Goal: Task Accomplishment & Management: Manage account settings

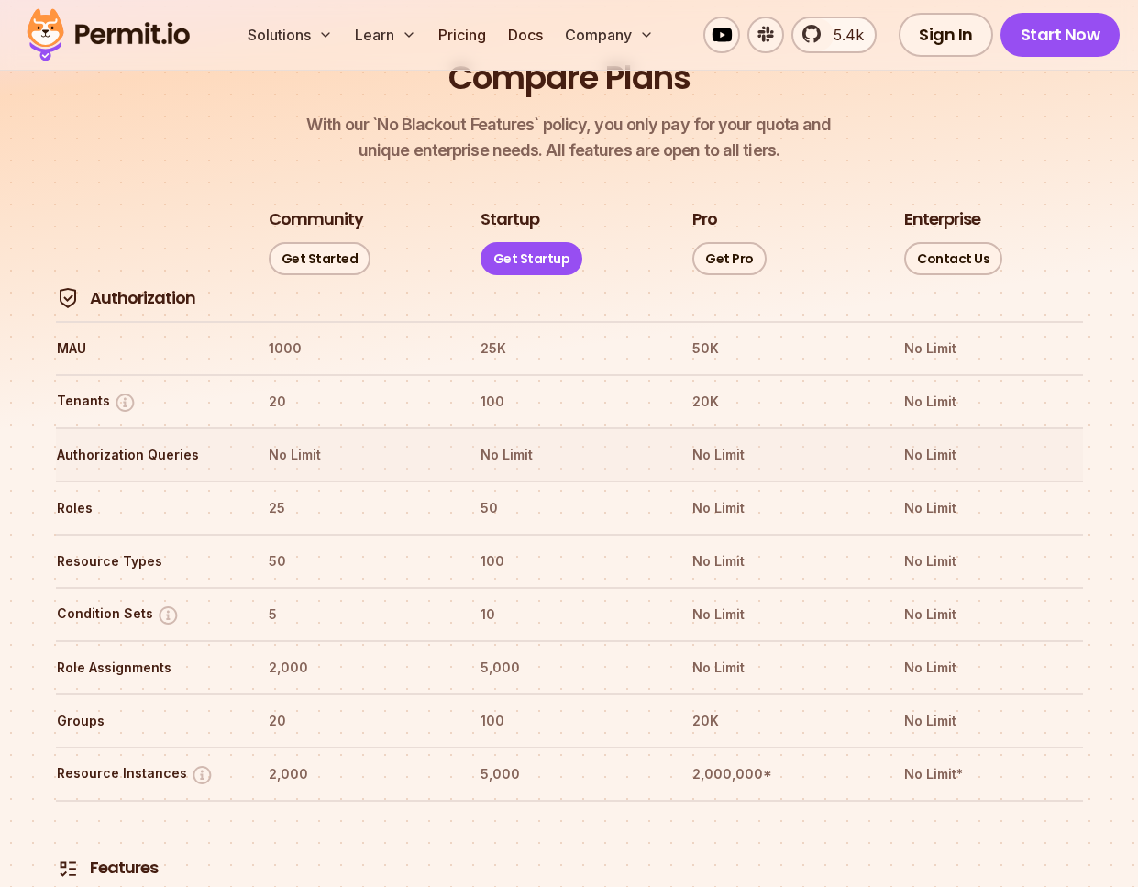
scroll to position [2561, 0]
click at [498, 546] on th "100" at bounding box center [569, 560] width 179 height 29
click at [499, 493] on th "50" at bounding box center [569, 507] width 179 height 29
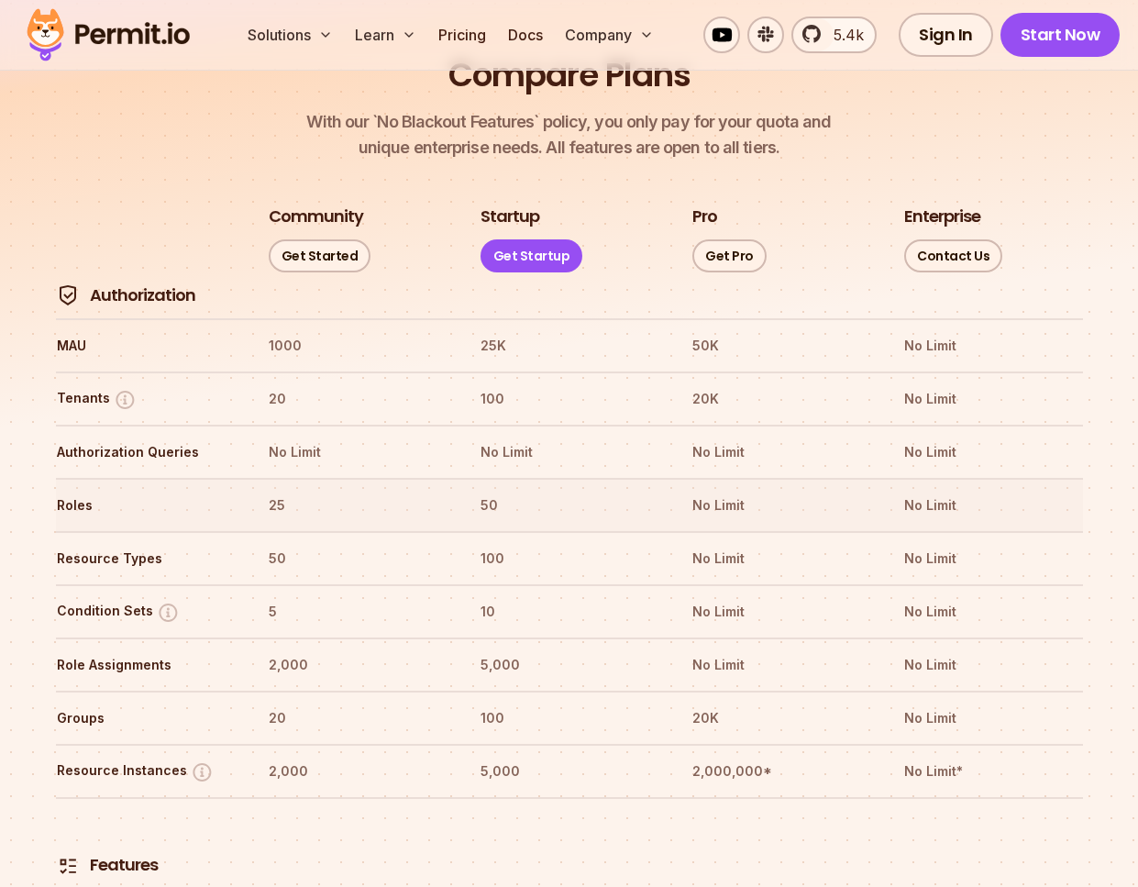
scroll to position [2566, 0]
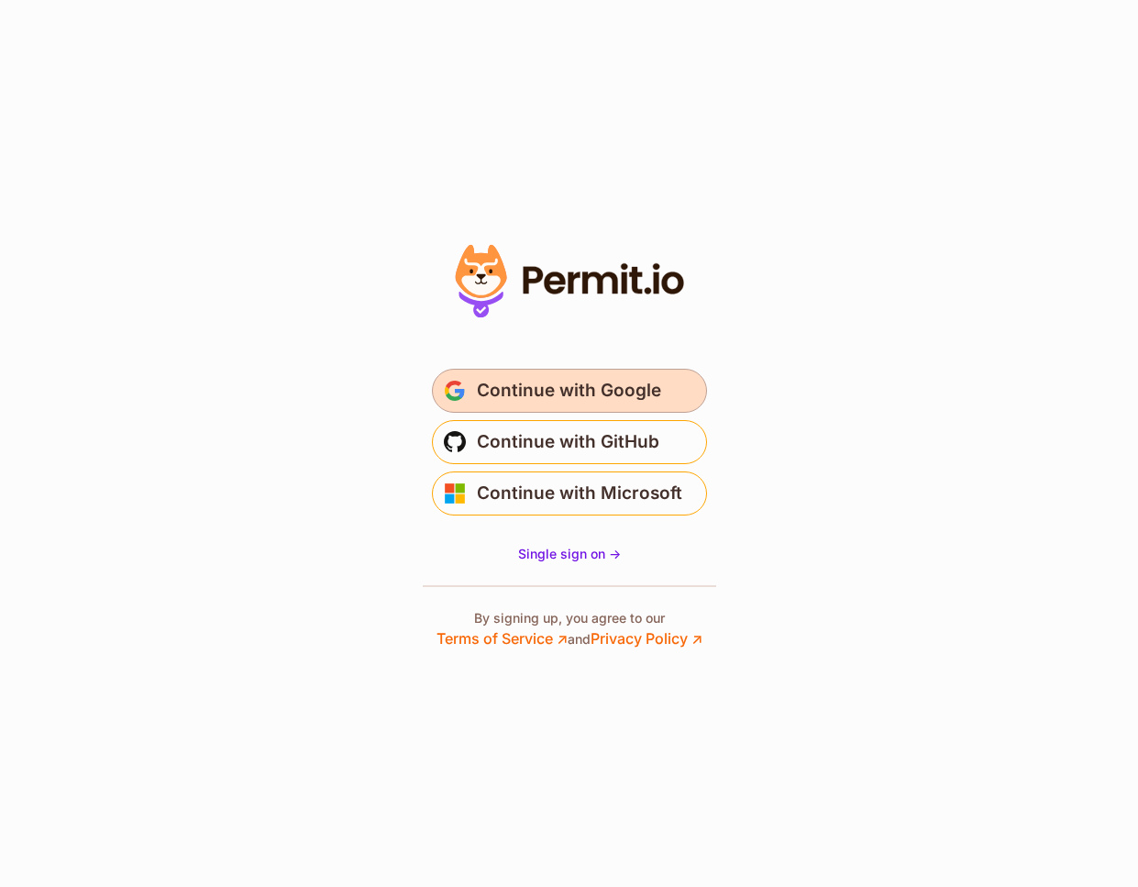
click at [490, 392] on span "Continue with Google" at bounding box center [569, 390] width 184 height 29
click at [488, 393] on span "Continue with Google" at bounding box center [569, 390] width 184 height 29
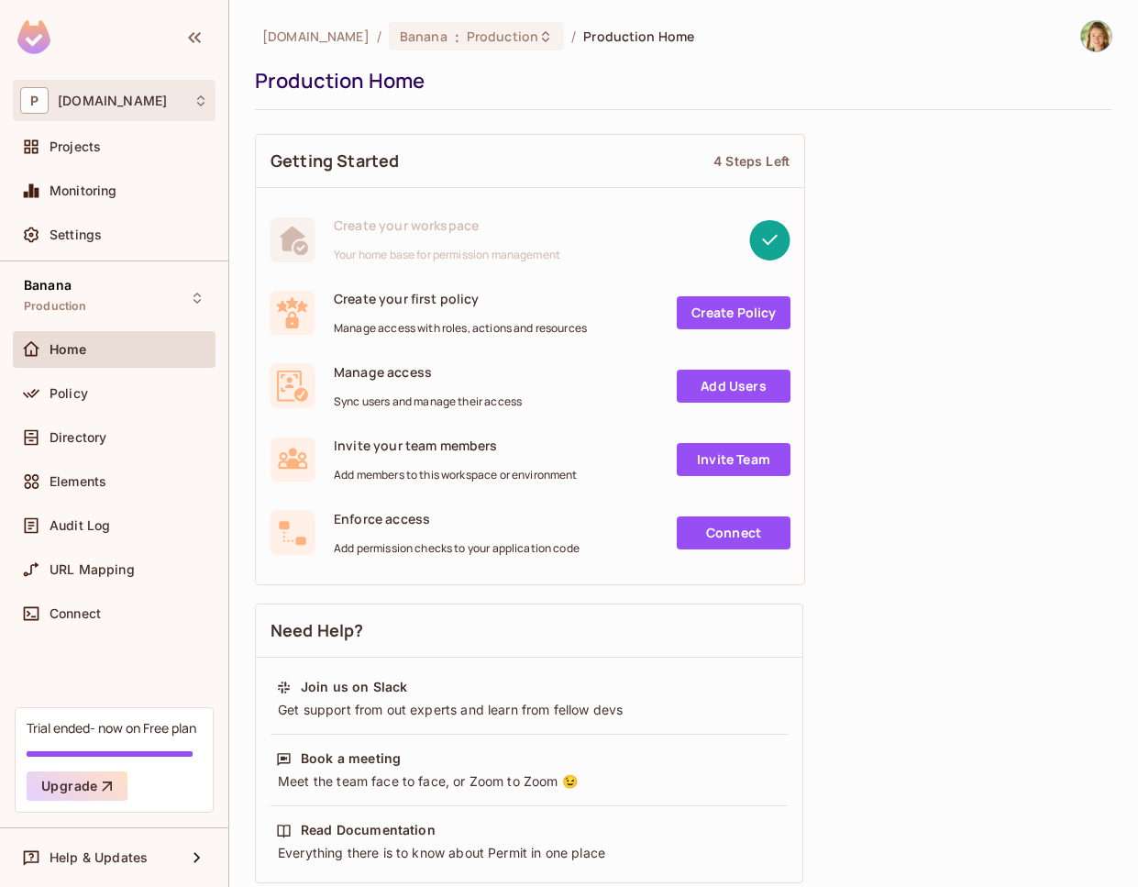
click at [110, 106] on span "permit.io" at bounding box center [112, 101] width 109 height 15
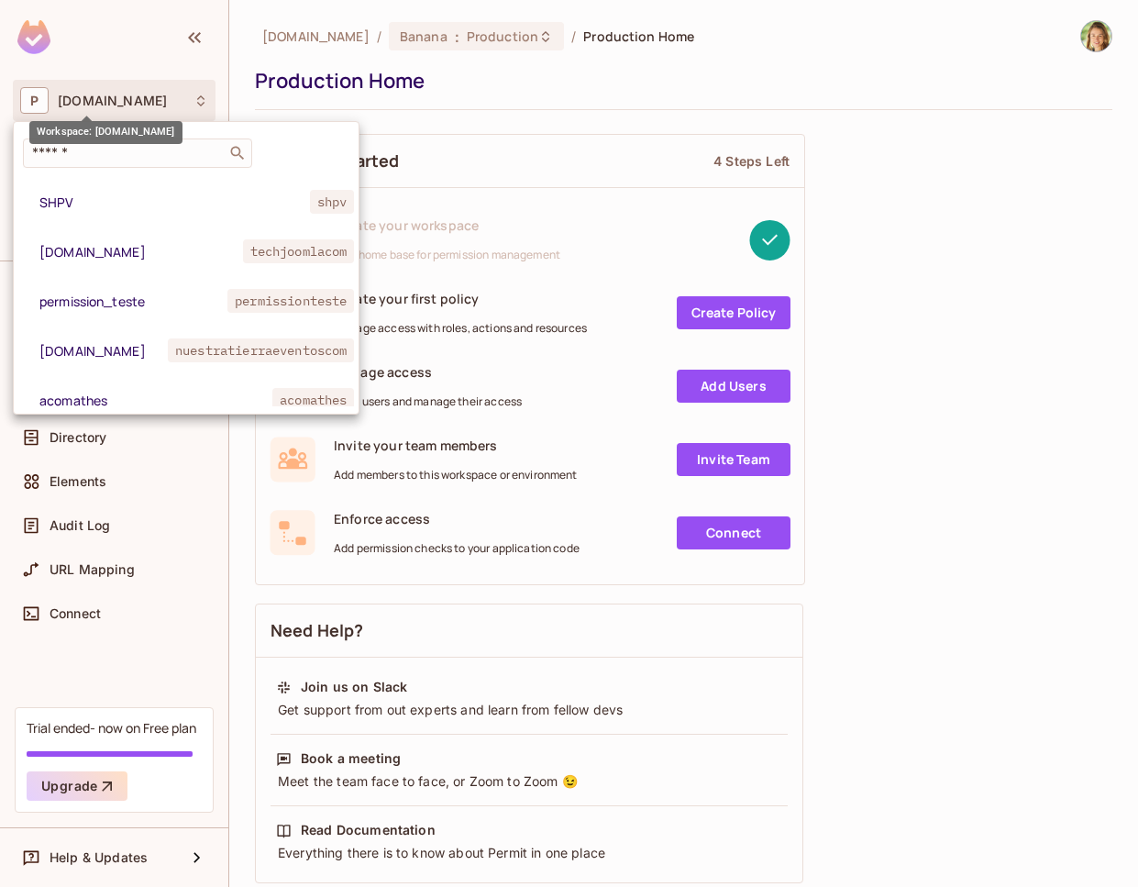
click at [110, 106] on div at bounding box center [569, 443] width 1138 height 887
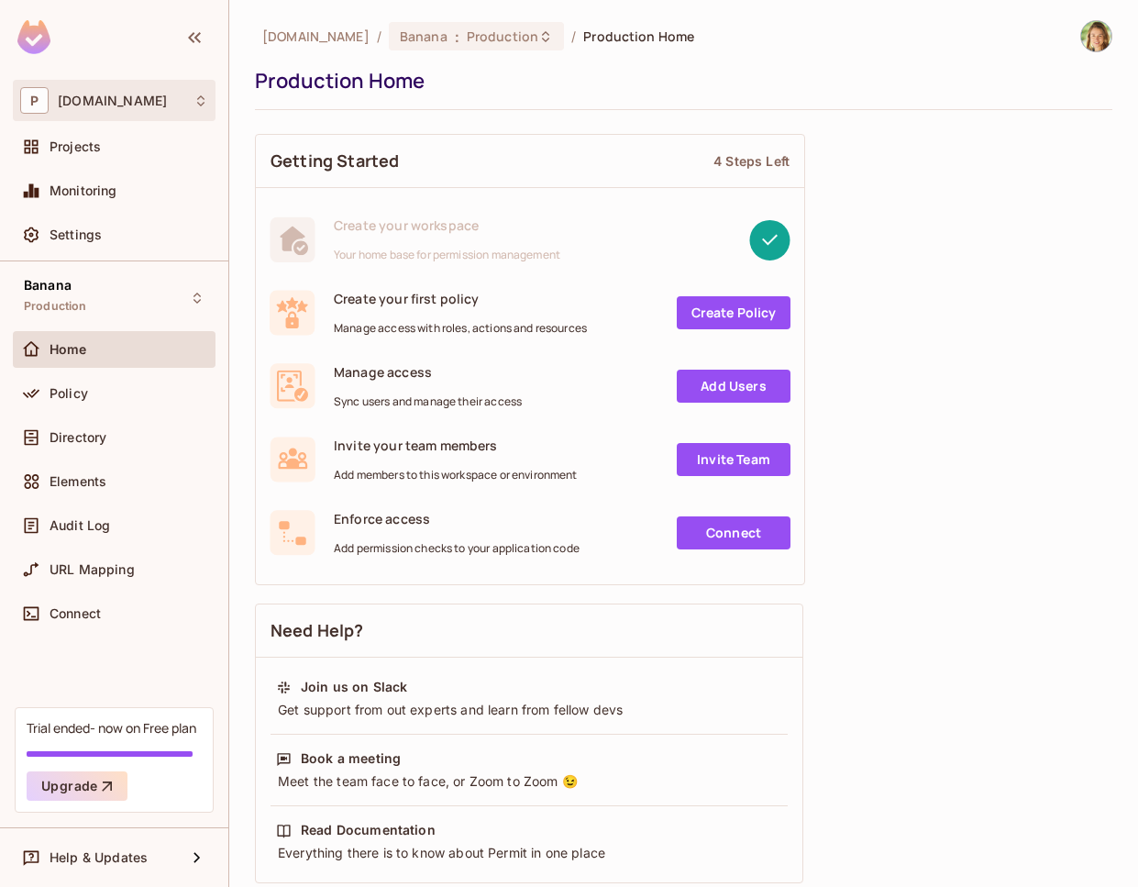
click at [105, 112] on div "P permit.io" at bounding box center [114, 100] width 188 height 27
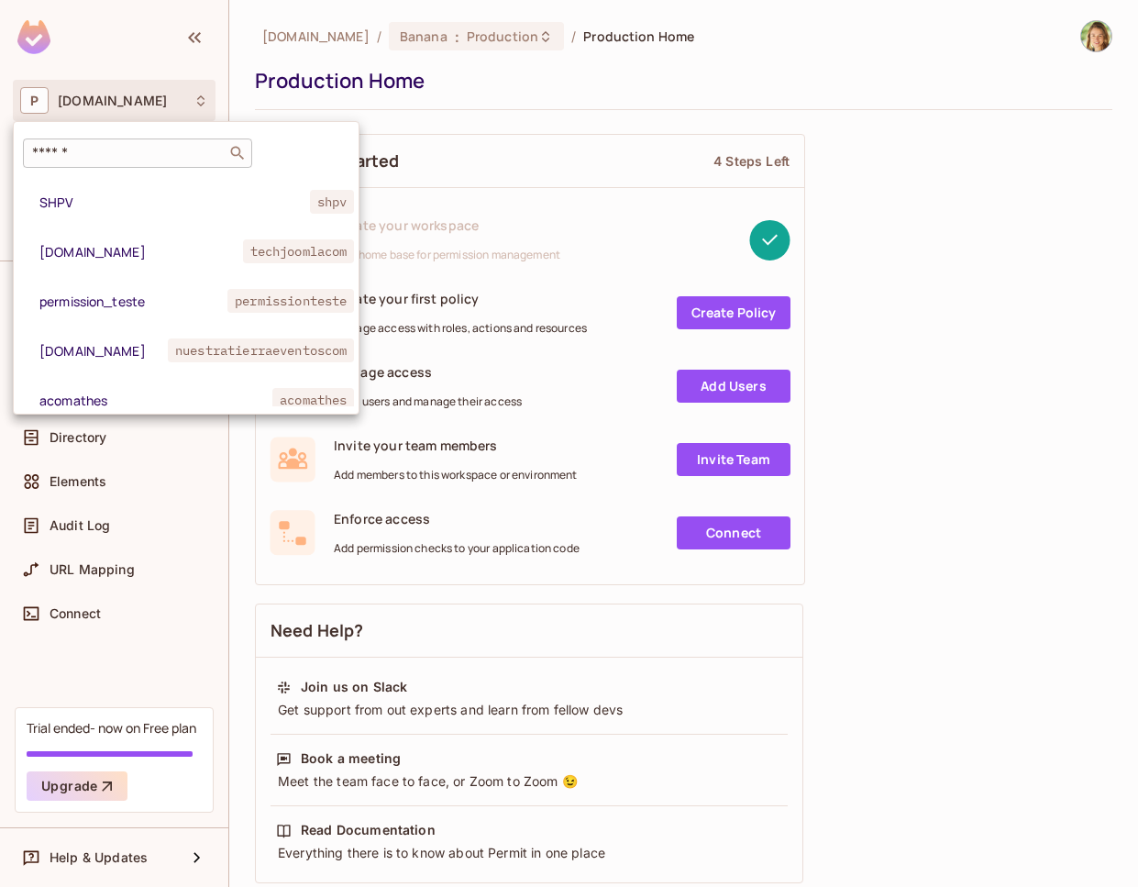
click at [95, 149] on input "text" at bounding box center [124, 153] width 193 height 18
paste input "**********"
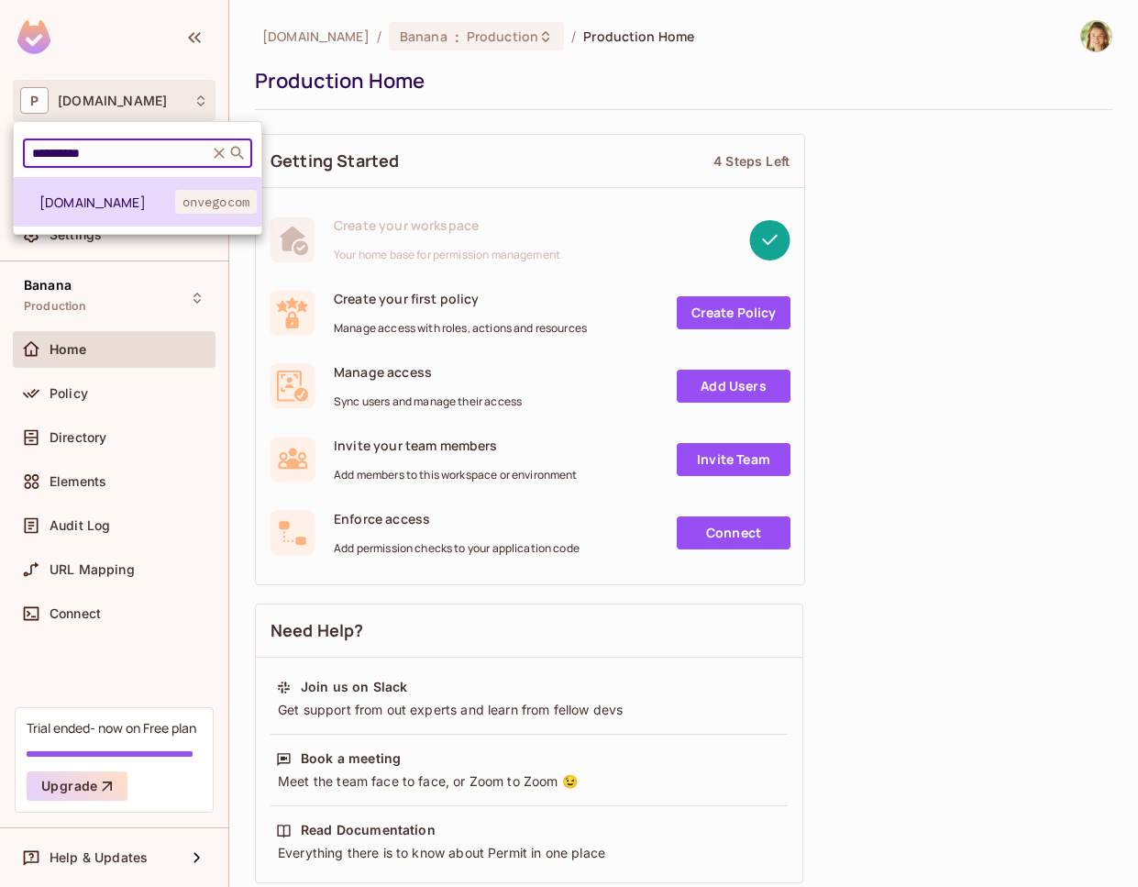
type input "**********"
click at [106, 195] on span "onvego.com" at bounding box center [107, 201] width 136 height 17
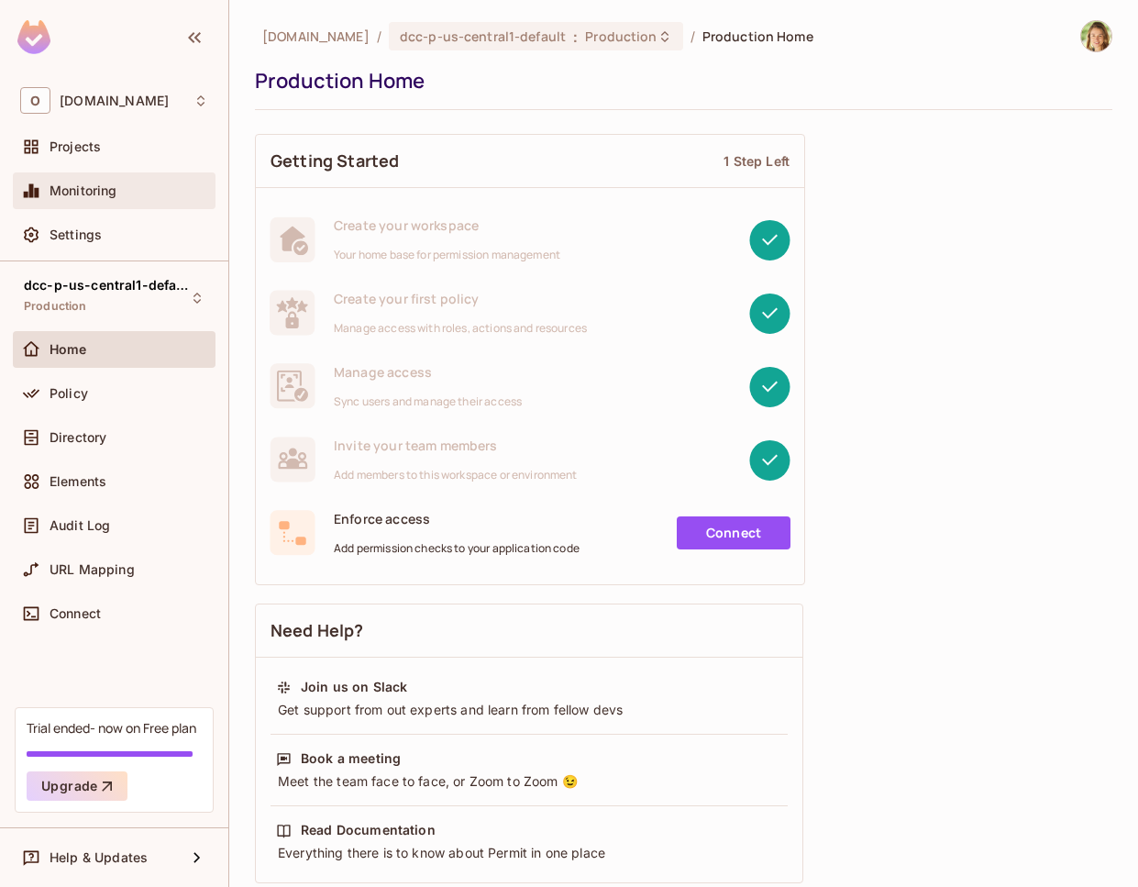
click at [108, 197] on span "Monitoring" at bounding box center [84, 190] width 68 height 15
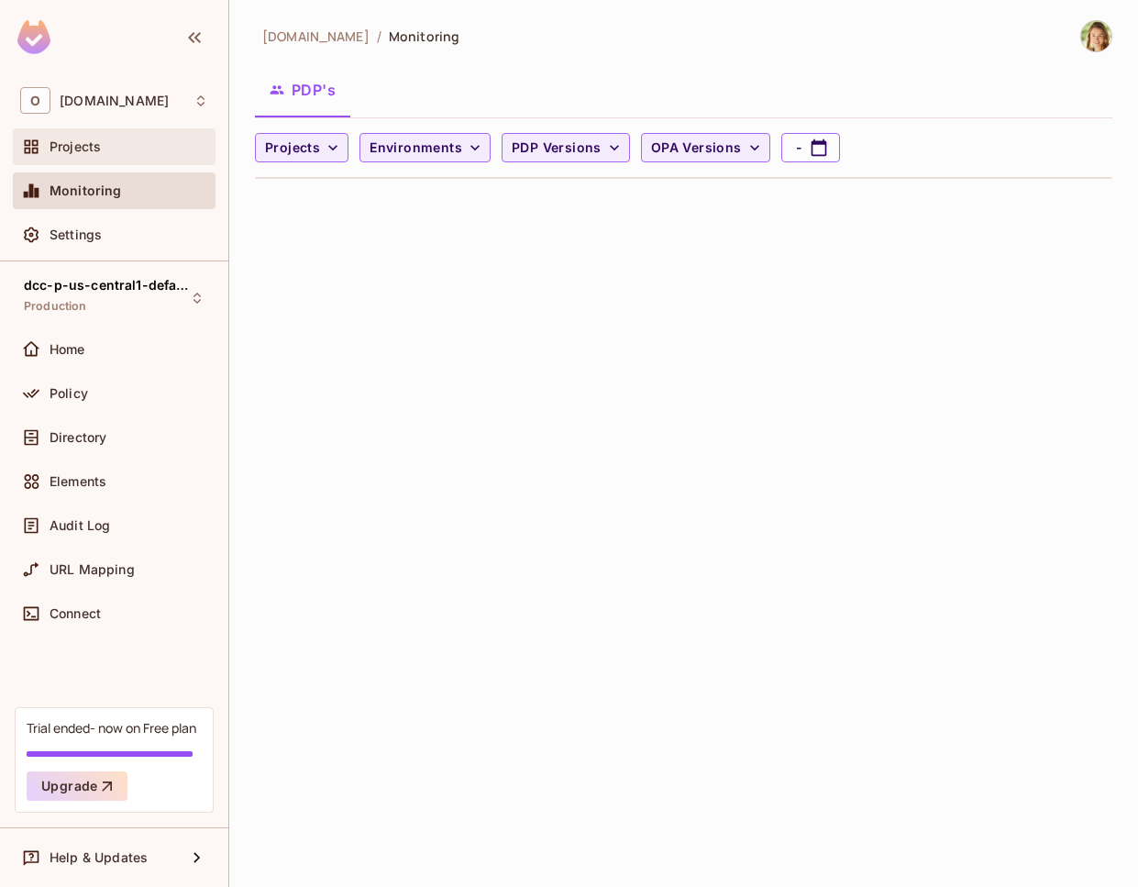
click at [99, 160] on div "Projects" at bounding box center [114, 146] width 203 height 37
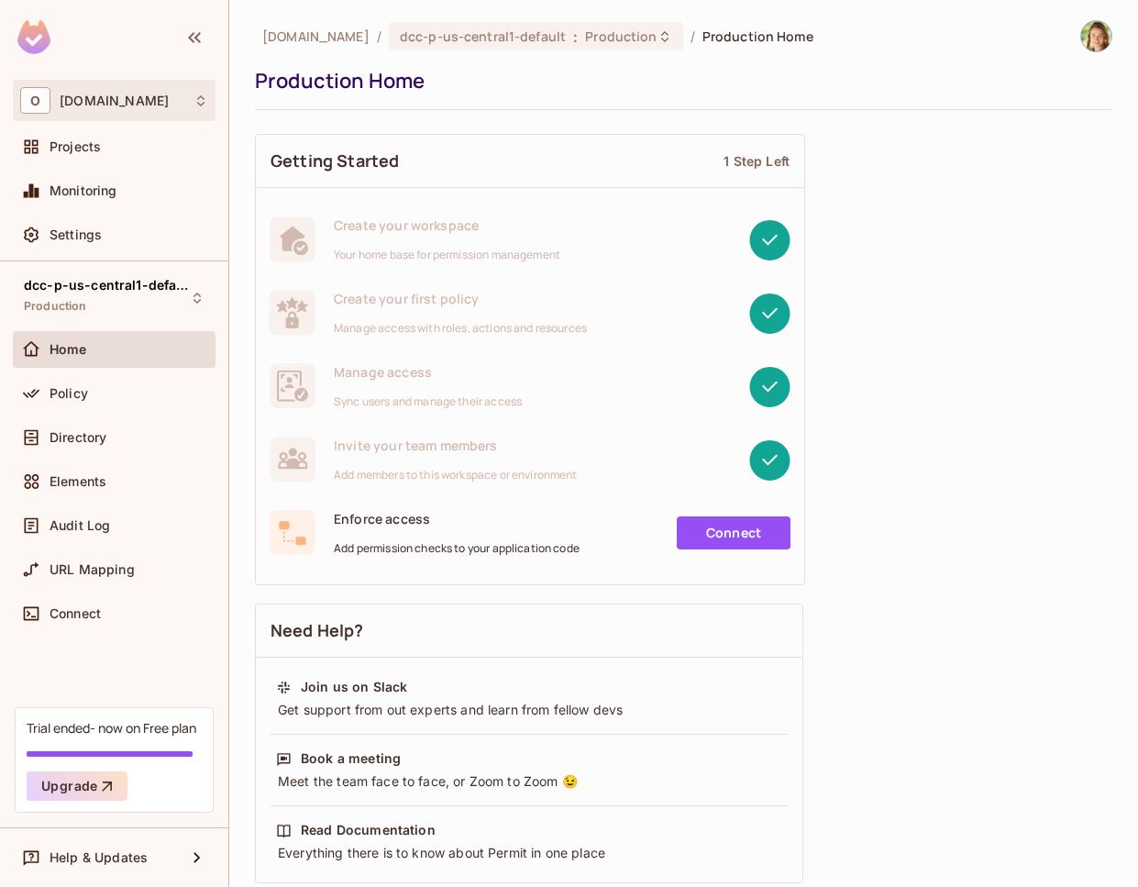
click at [145, 100] on div "O onvego.com" at bounding box center [114, 100] width 188 height 27
click at [139, 102] on div "O onvego.com" at bounding box center [114, 100] width 188 height 27
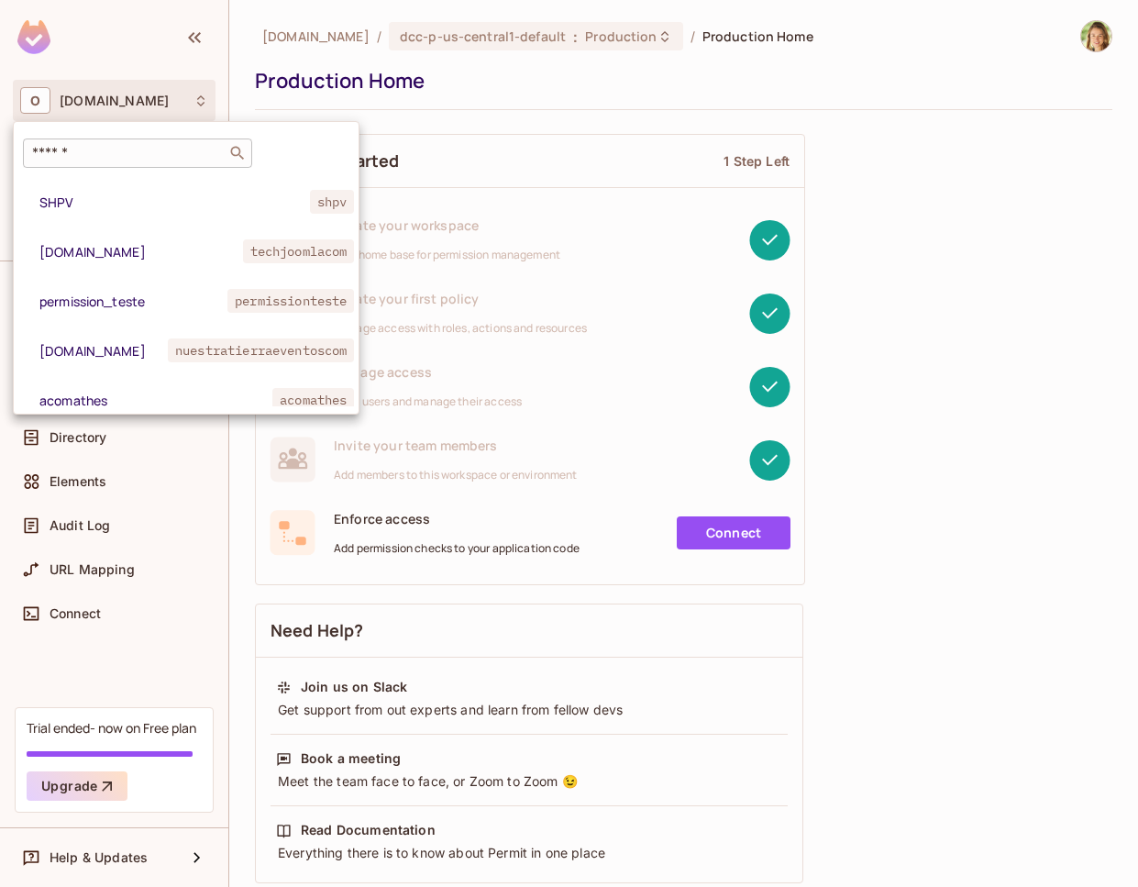
click at [89, 153] on input "text" at bounding box center [124, 153] width 193 height 18
paste input "********"
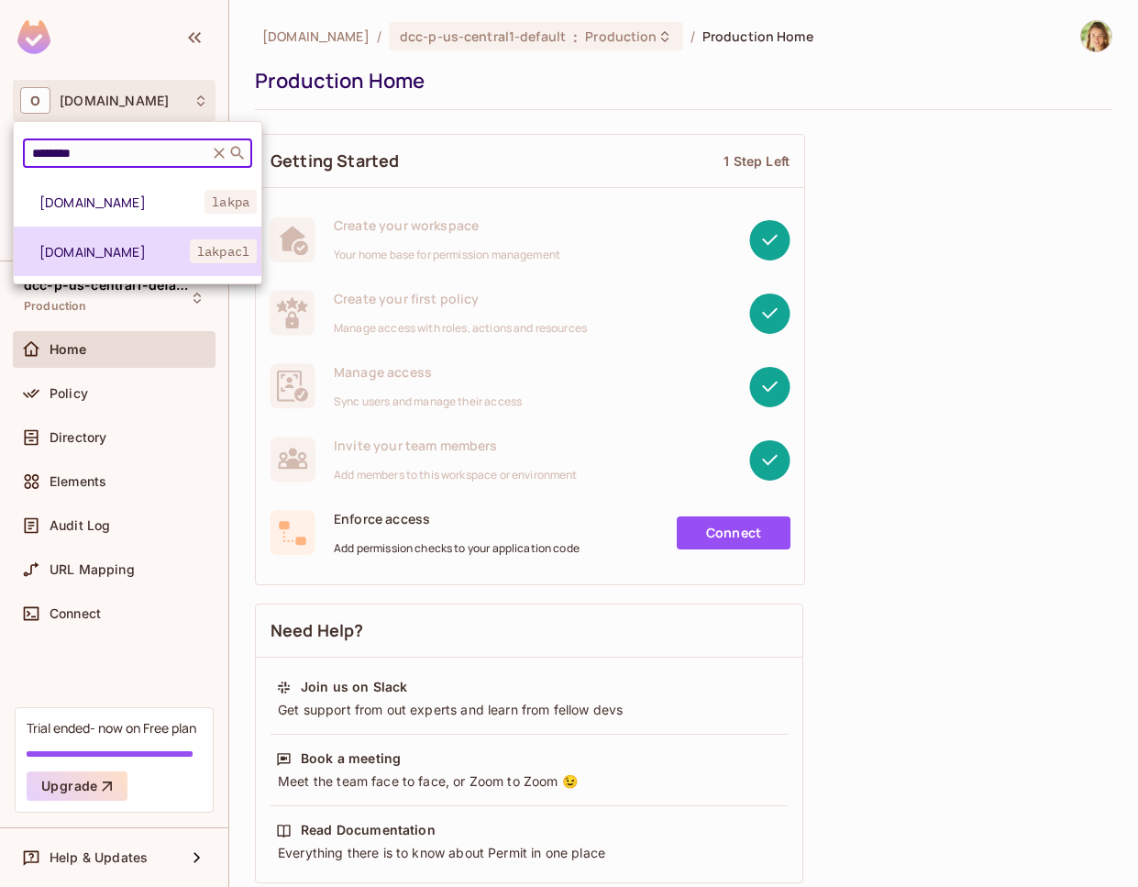
type input "********"
click at [101, 235] on li "lakpa.cl lakpacl" at bounding box center [138, 251] width 248 height 50
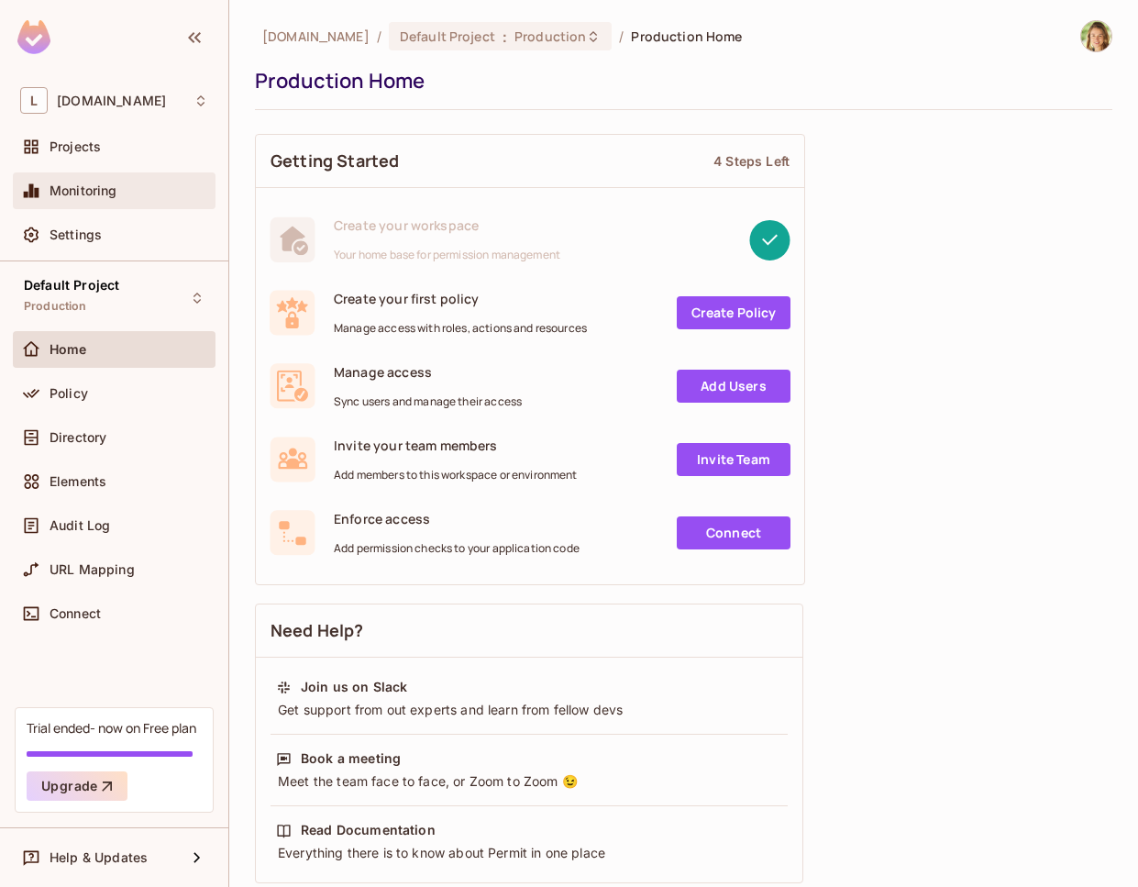
click at [122, 187] on div "Monitoring" at bounding box center [129, 190] width 159 height 15
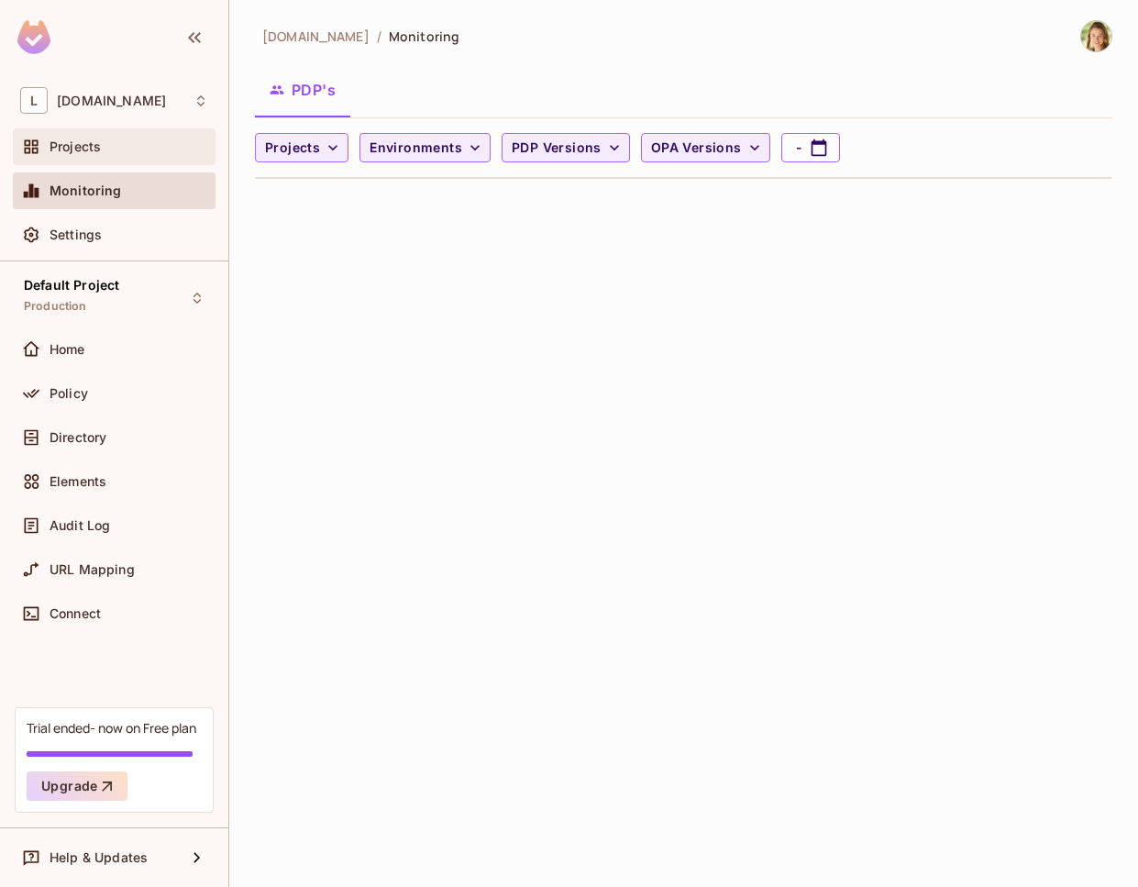
click at [99, 150] on span "Projects" at bounding box center [75, 146] width 51 height 15
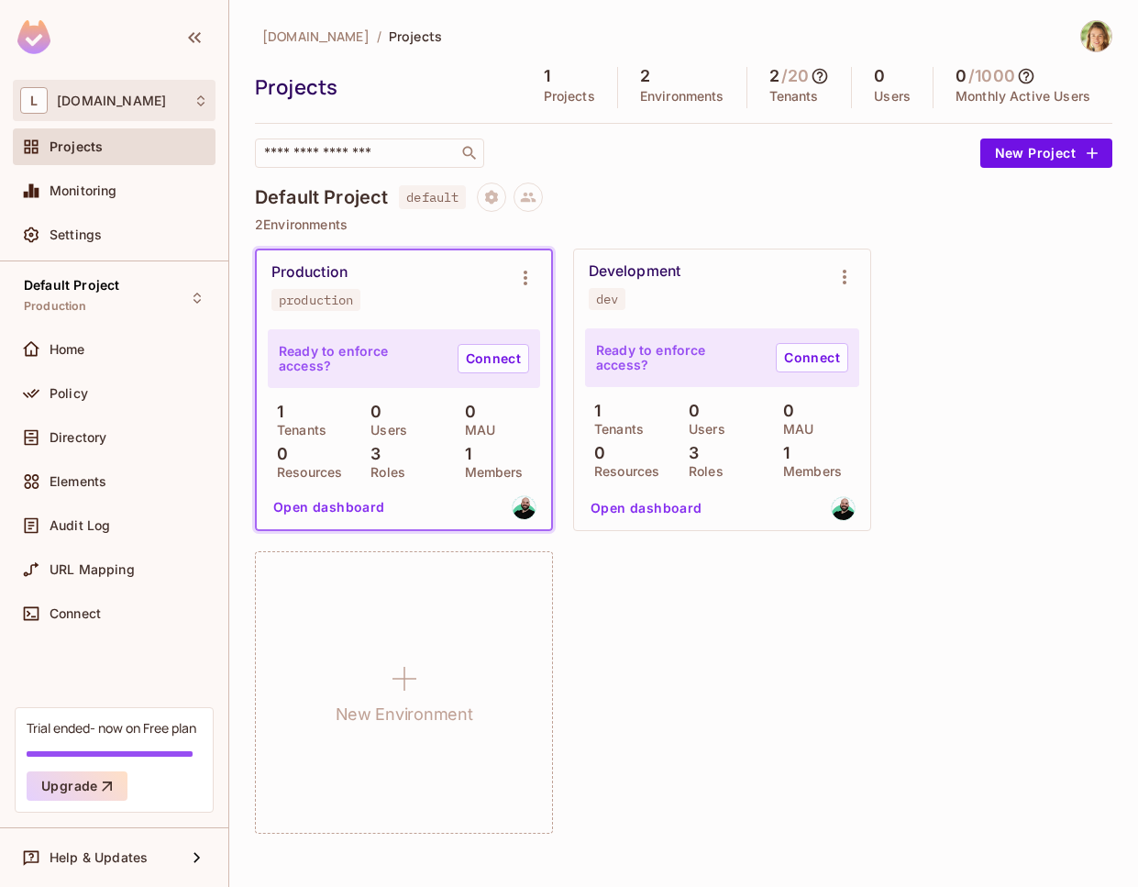
click at [96, 96] on span "lakpa.cl" at bounding box center [111, 101] width 109 height 15
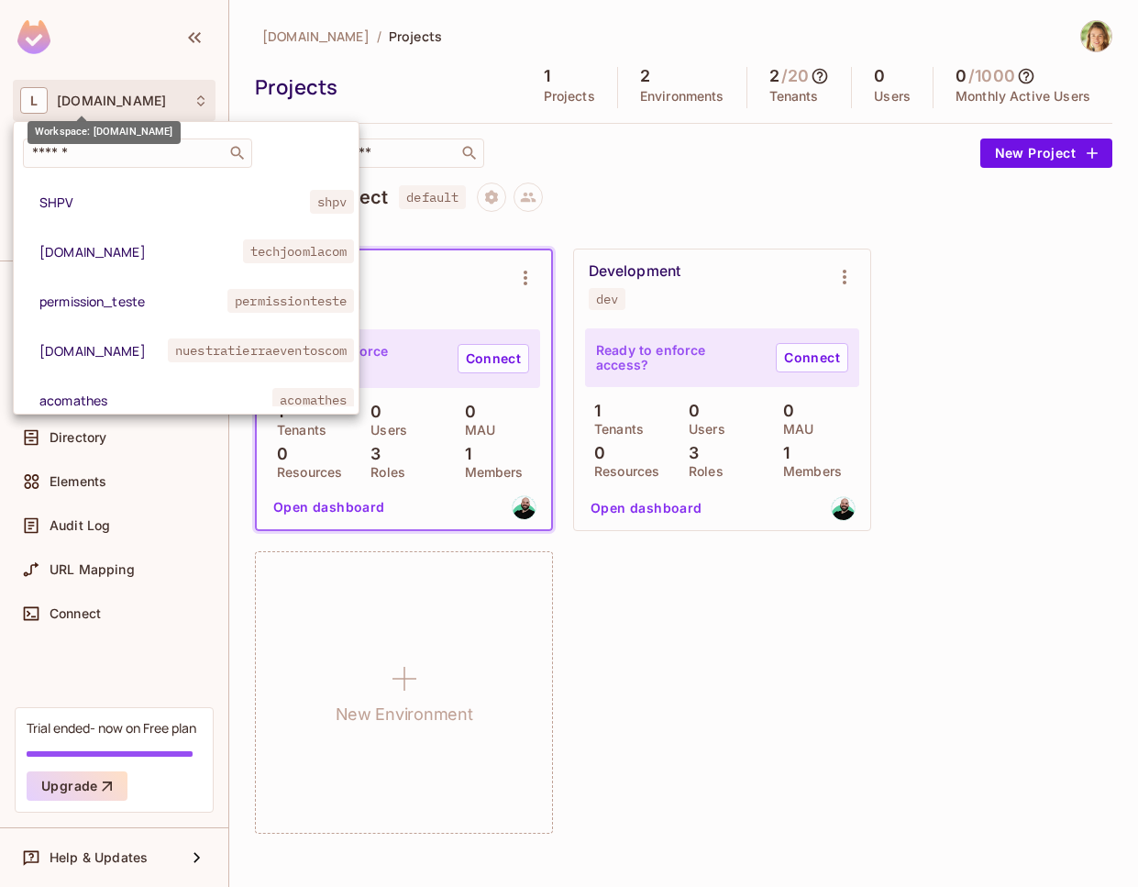
click at [96, 96] on div at bounding box center [569, 443] width 1138 height 887
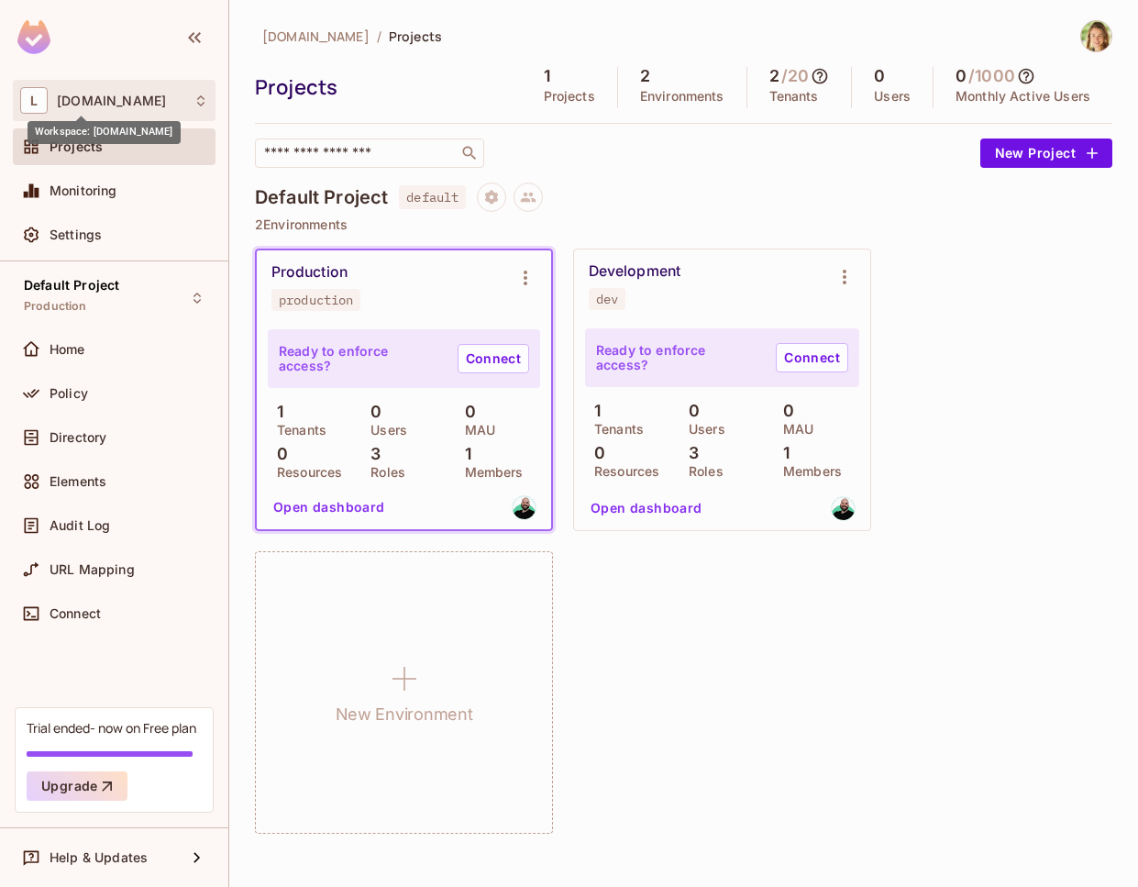
click at [98, 101] on span "lakpa.cl" at bounding box center [111, 101] width 109 height 15
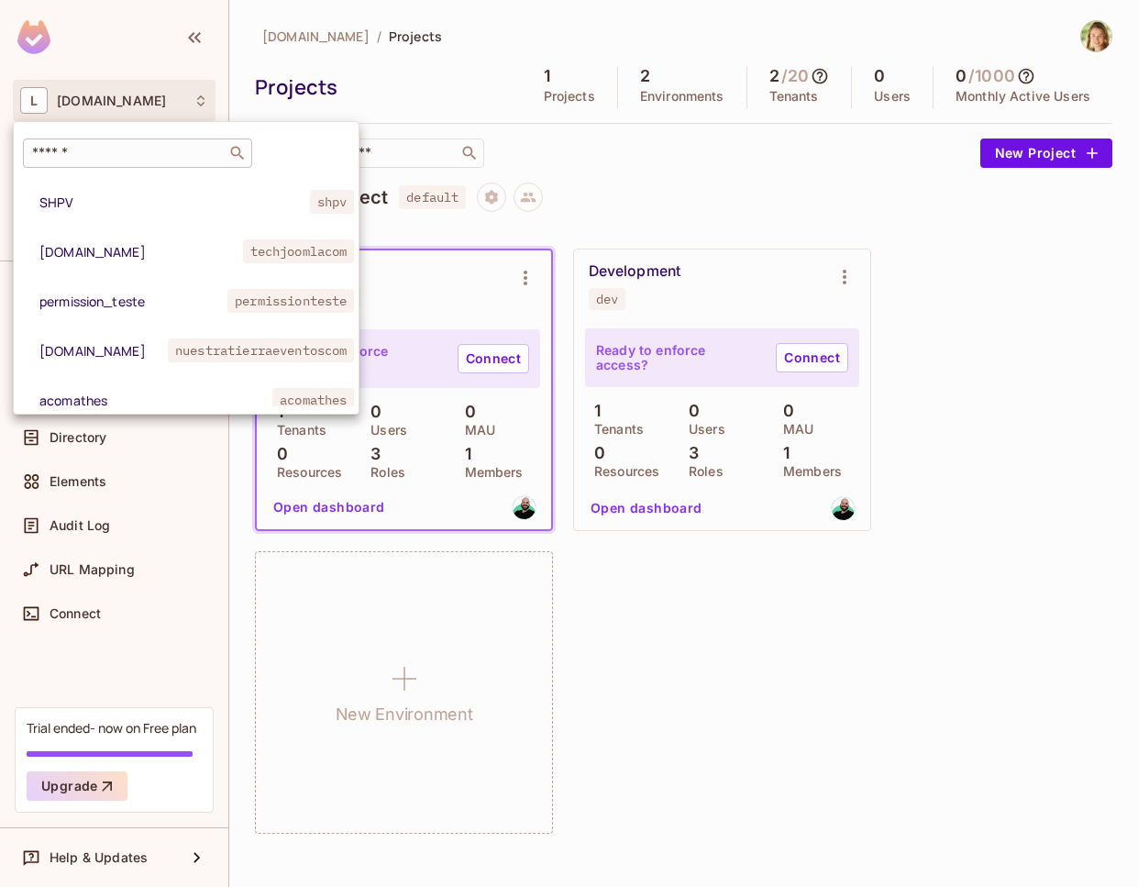
click at [94, 143] on div "​" at bounding box center [137, 152] width 229 height 29
paste input "********"
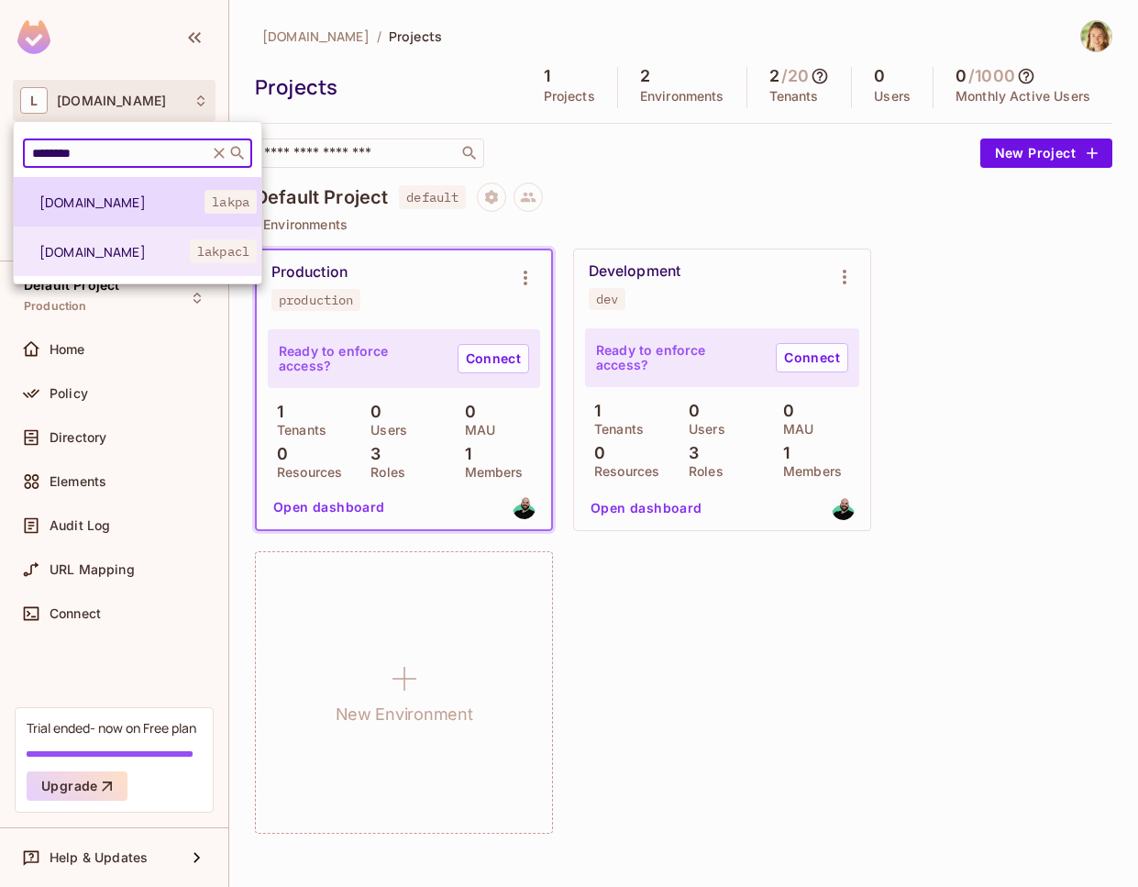
type input "********"
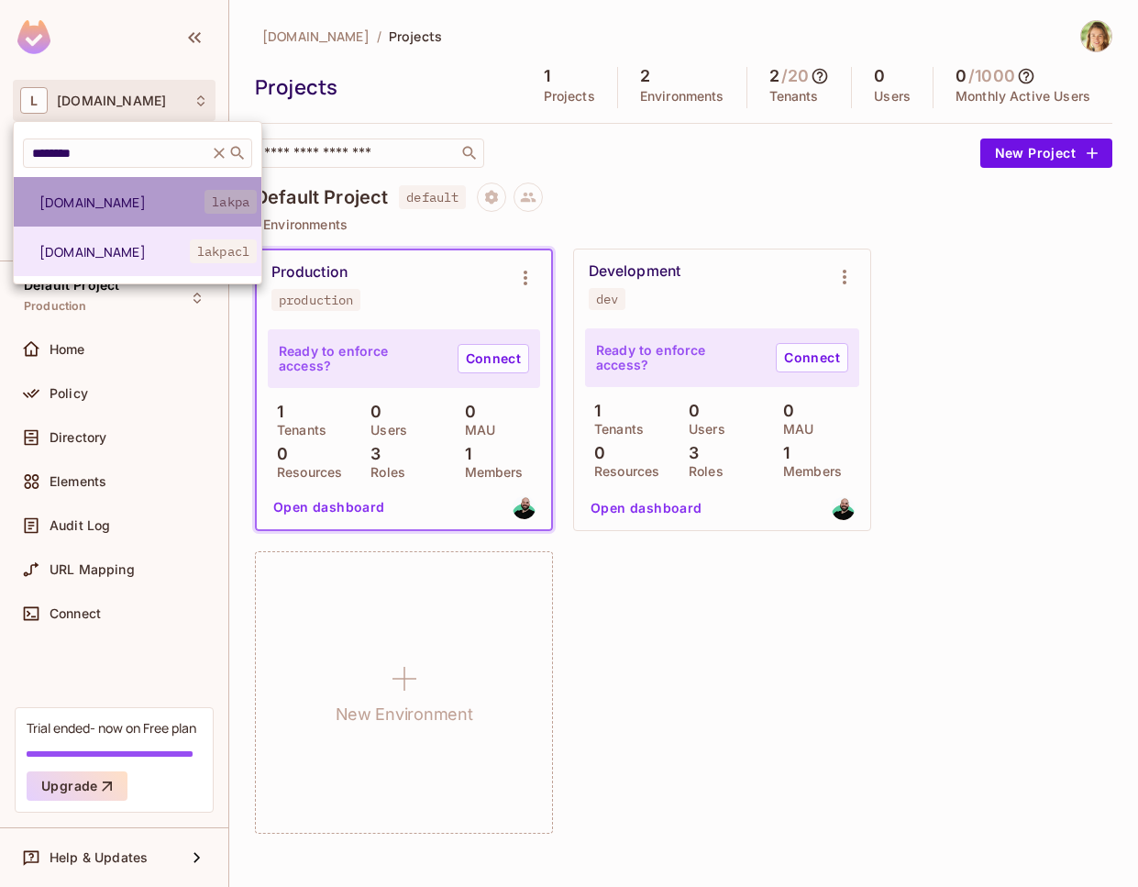
click at [131, 212] on li "lakpa.cl lakpa" at bounding box center [138, 202] width 248 height 50
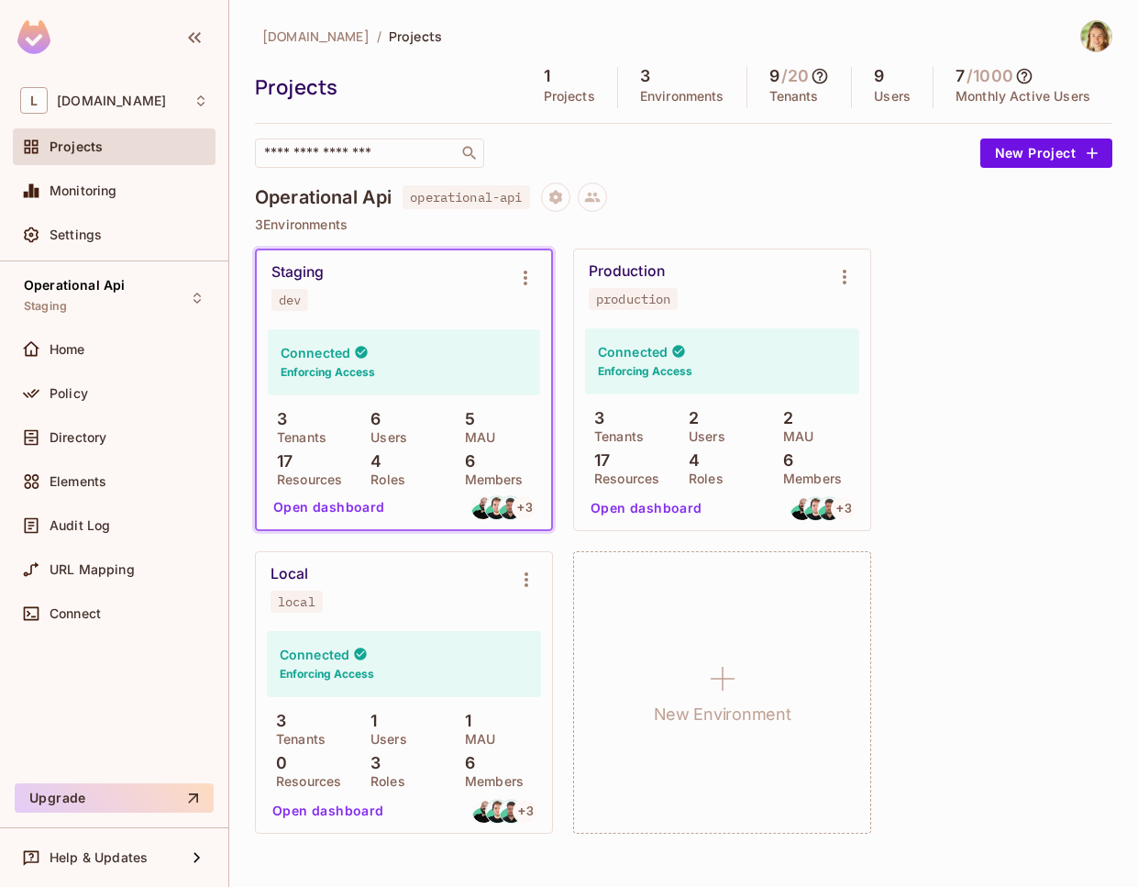
click at [1025, 74] on icon at bounding box center [1024, 76] width 18 height 18
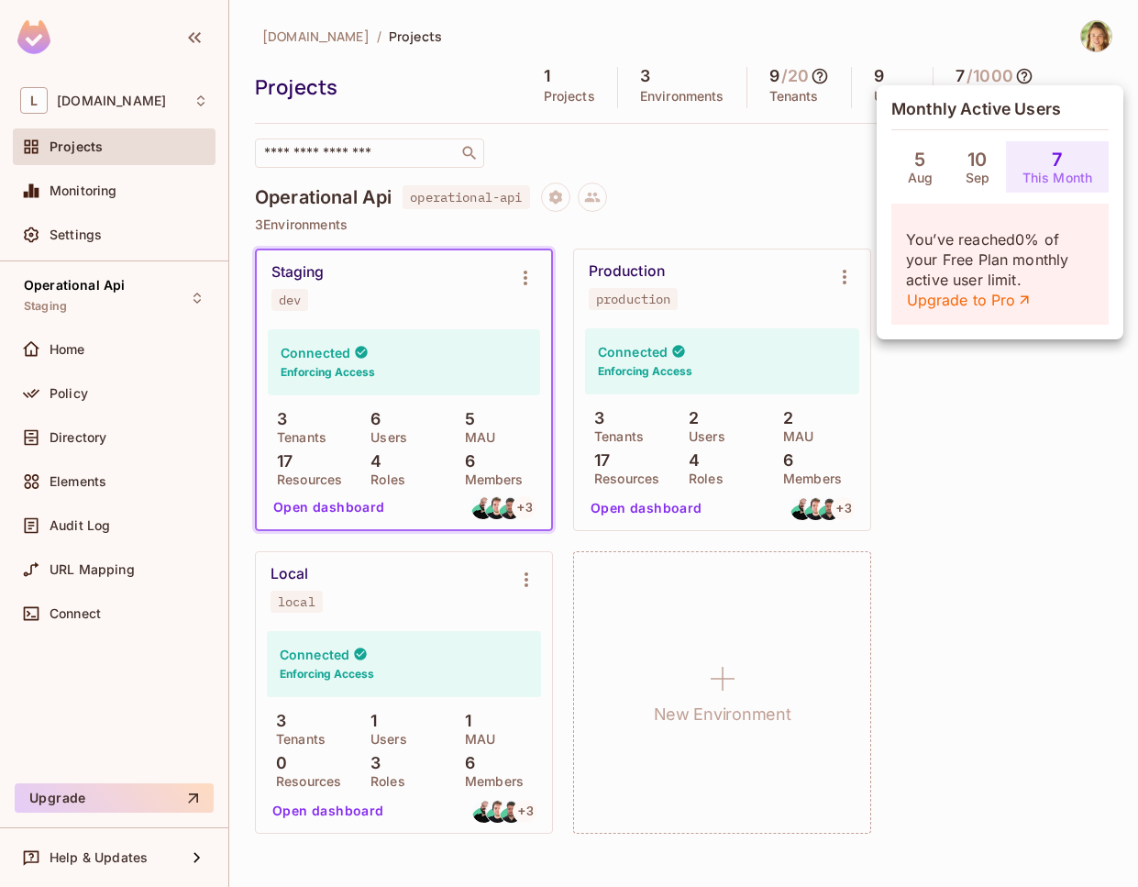
click at [734, 149] on div at bounding box center [569, 443] width 1138 height 887
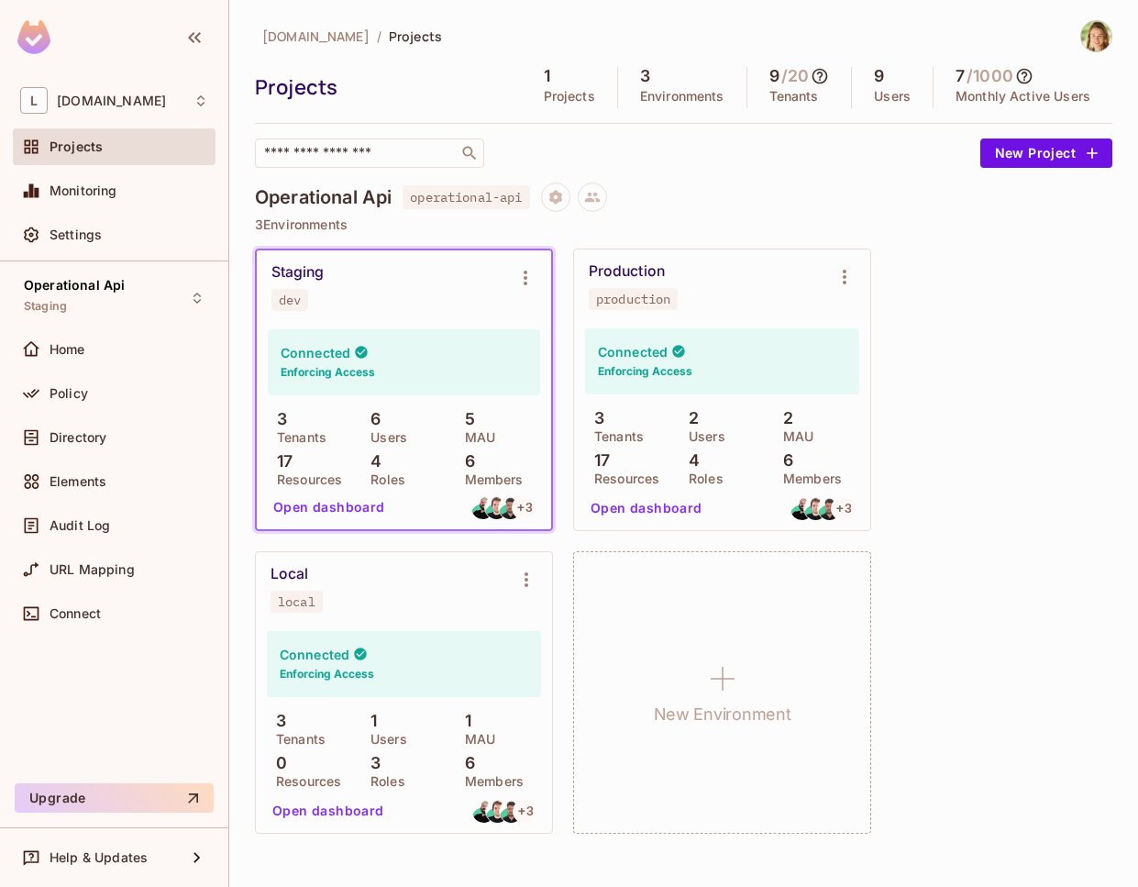
click at [102, 142] on div "Projects" at bounding box center [129, 146] width 159 height 15
click at [60, 245] on div "Settings" at bounding box center [114, 235] width 188 height 22
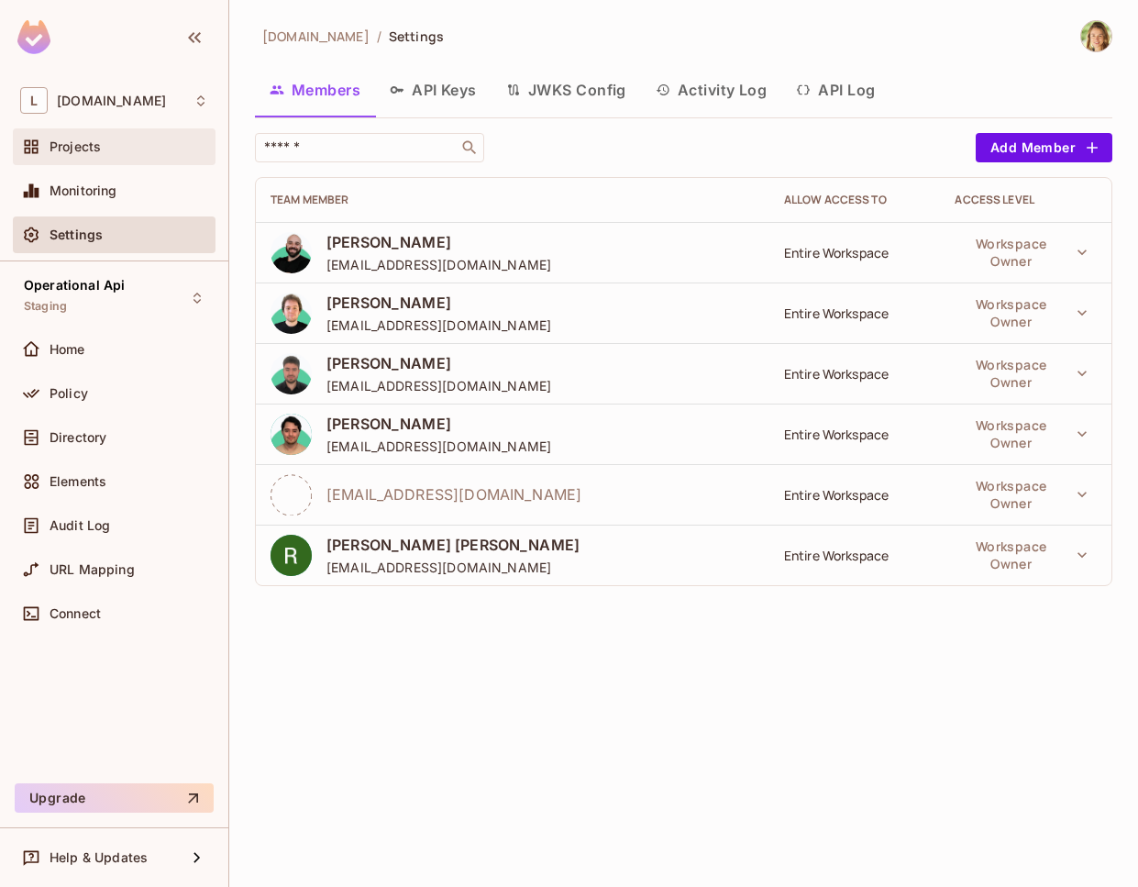
click at [84, 139] on span "Projects" at bounding box center [75, 146] width 51 height 15
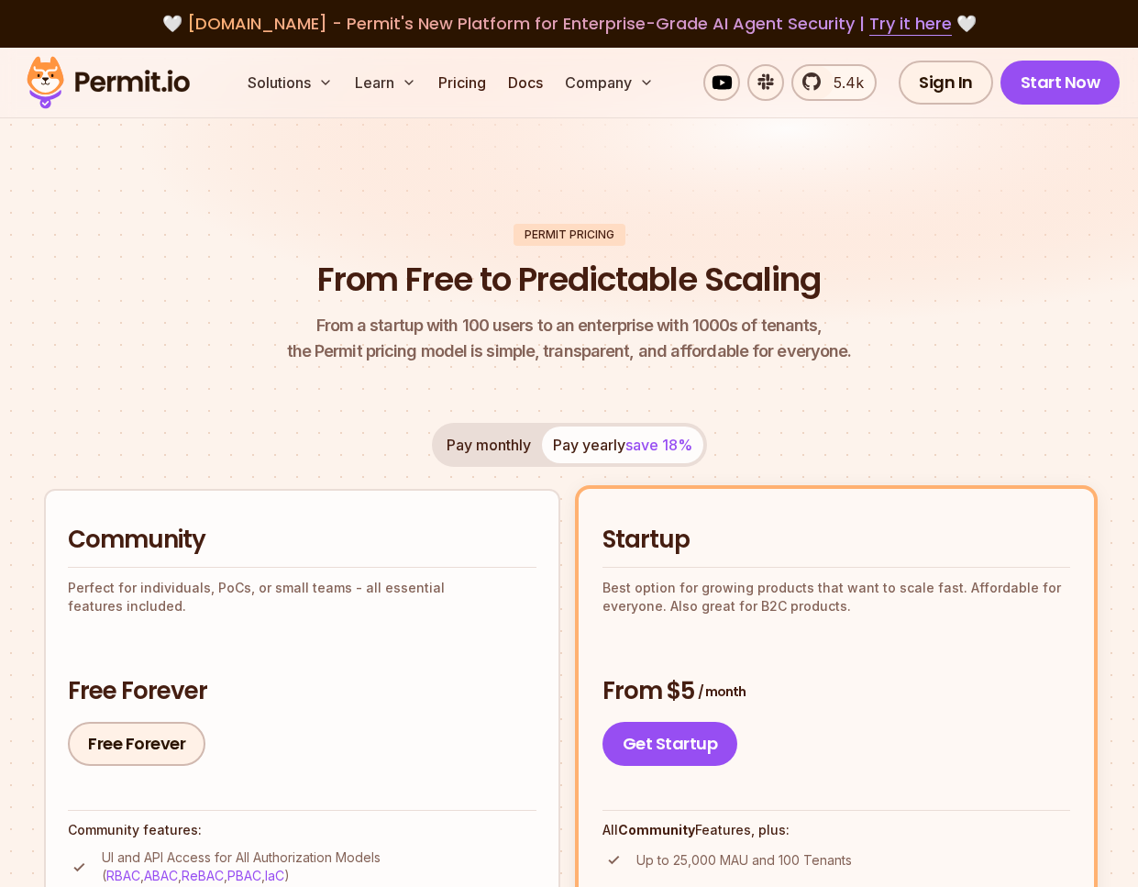
scroll to position [2624, 0]
